Goal: Browse casually: Explore the website without a specific task or goal

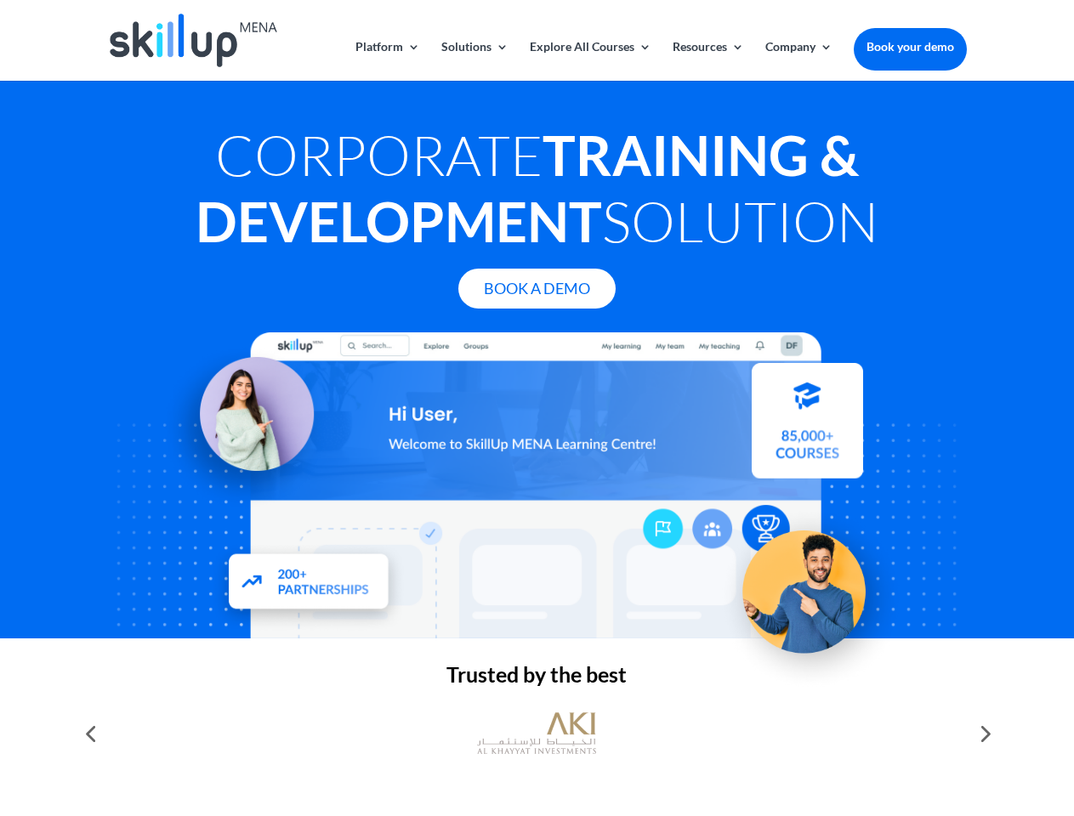
click at [536, 408] on div at bounding box center [536, 485] width 859 height 306
click at [474, 60] on link "Solutions" at bounding box center [474, 61] width 67 height 40
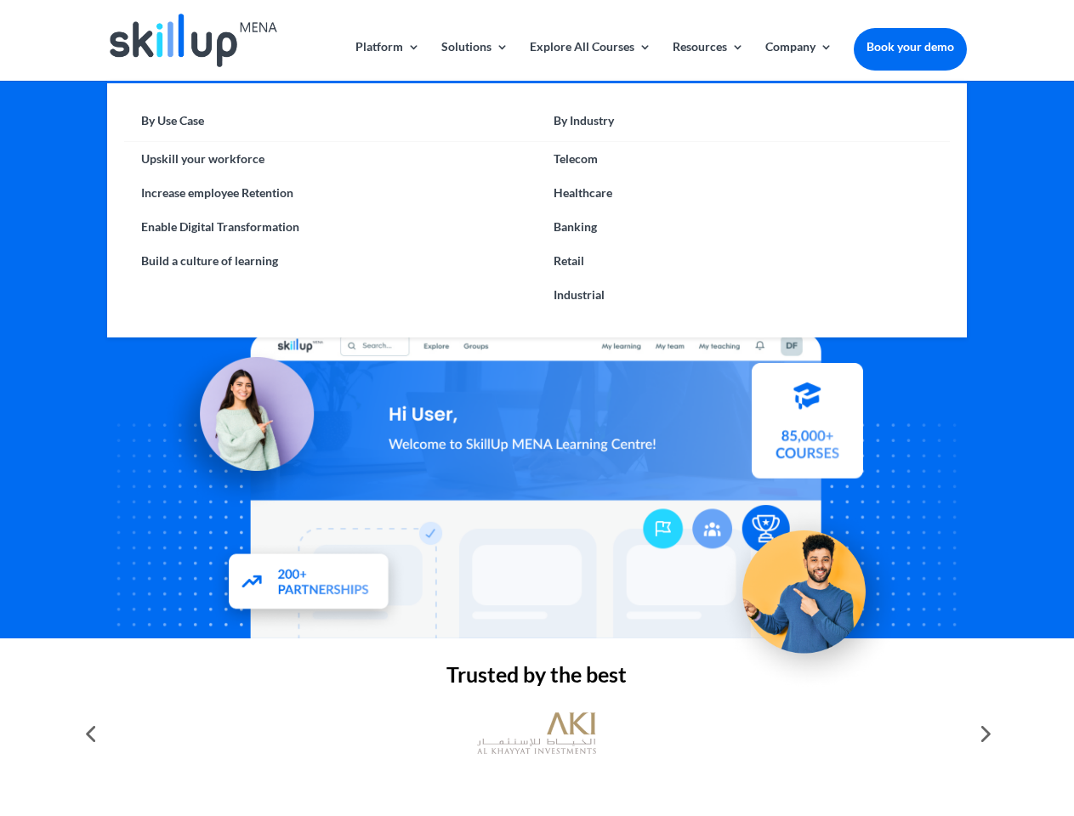
click at [589, 60] on link "Explore All Courses" at bounding box center [591, 61] width 122 height 40
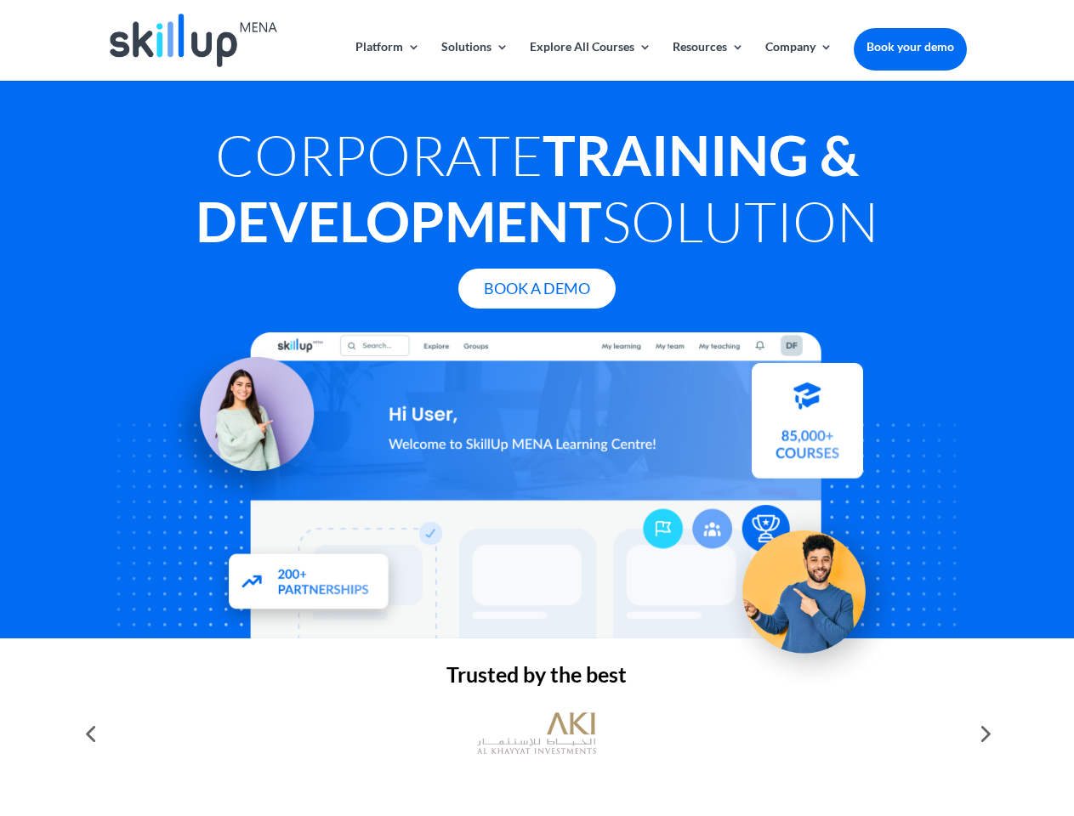
click at [706, 60] on link "Resources" at bounding box center [707, 61] width 71 height 40
click at [798, 60] on link "Company" at bounding box center [798, 61] width 67 height 40
click at [536, 734] on img at bounding box center [536, 734] width 119 height 60
